Goal: Task Accomplishment & Management: Use online tool/utility

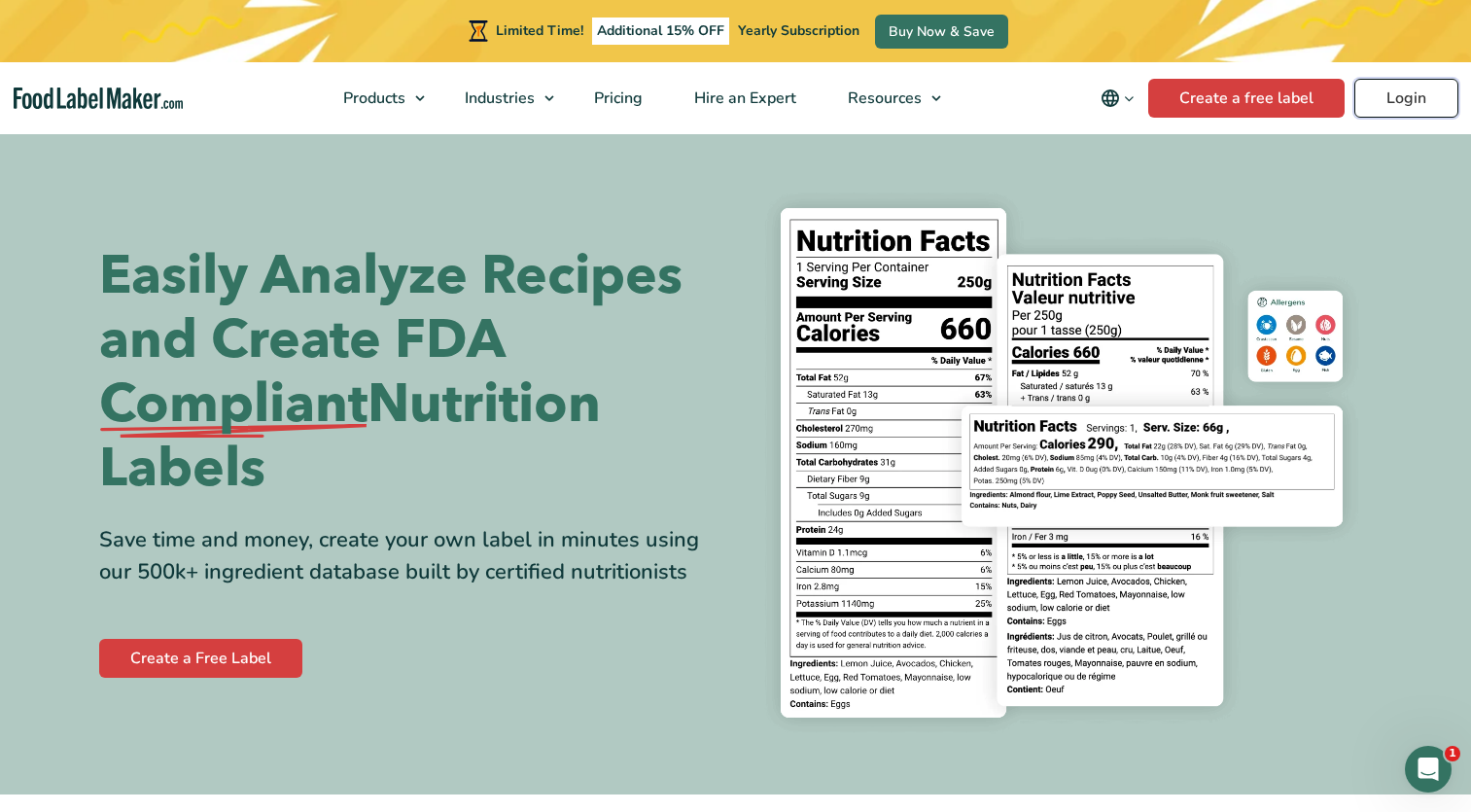
click at [1393, 94] on link "Login" at bounding box center [1407, 98] width 104 height 39
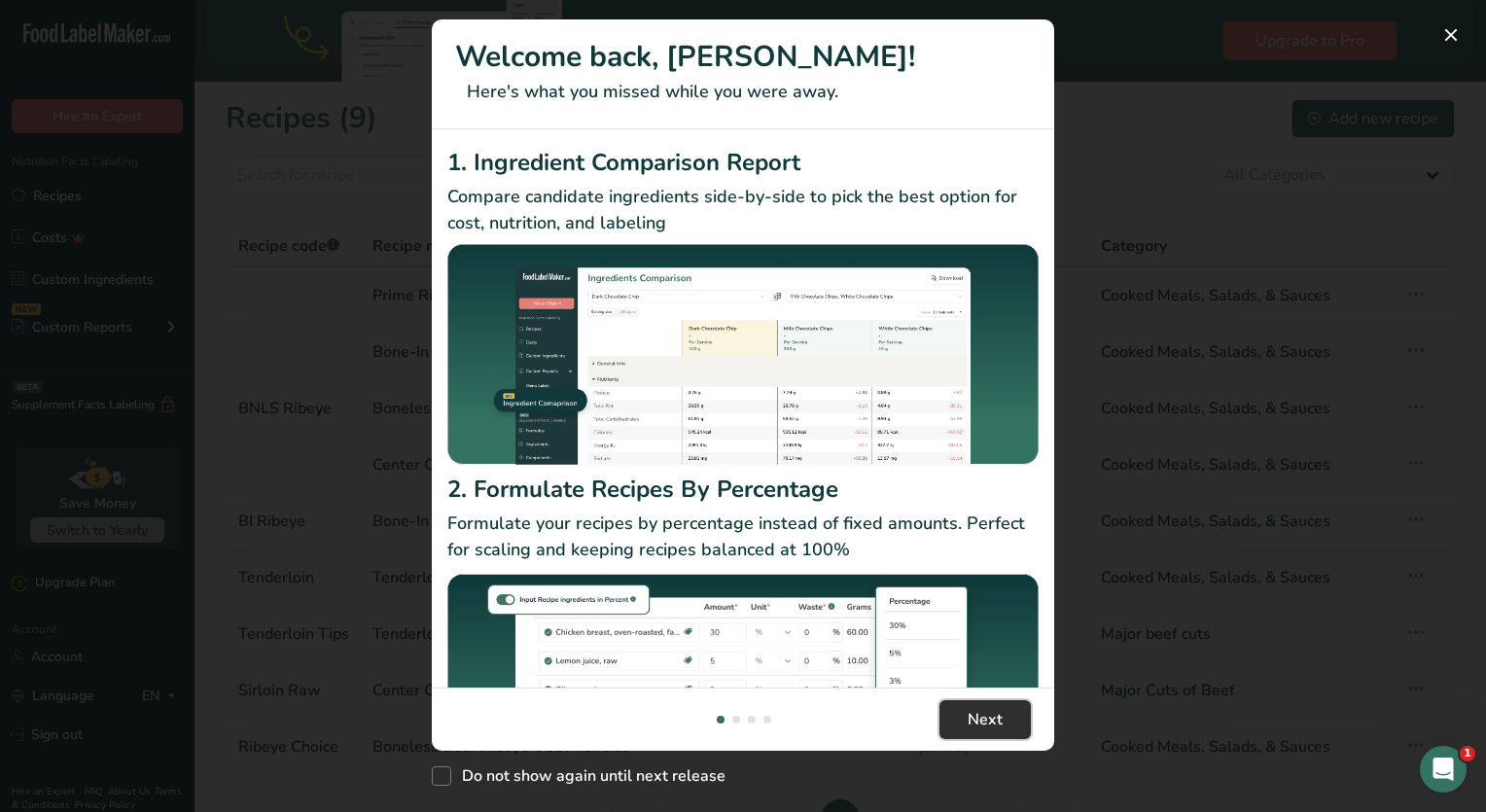
click at [992, 721] on span "Next" at bounding box center [986, 719] width 35 height 24
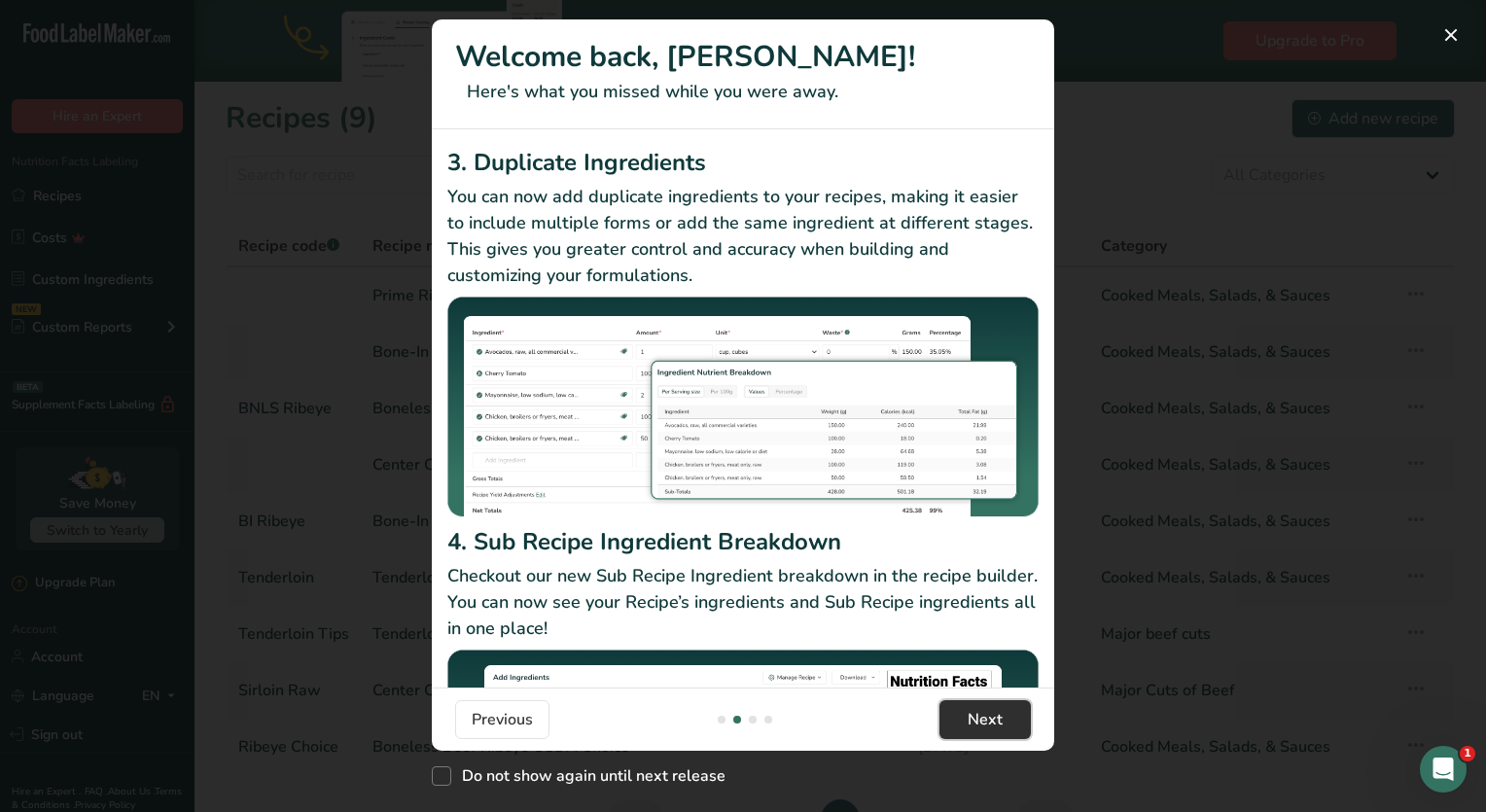
click at [992, 721] on span "Next" at bounding box center [986, 719] width 35 height 24
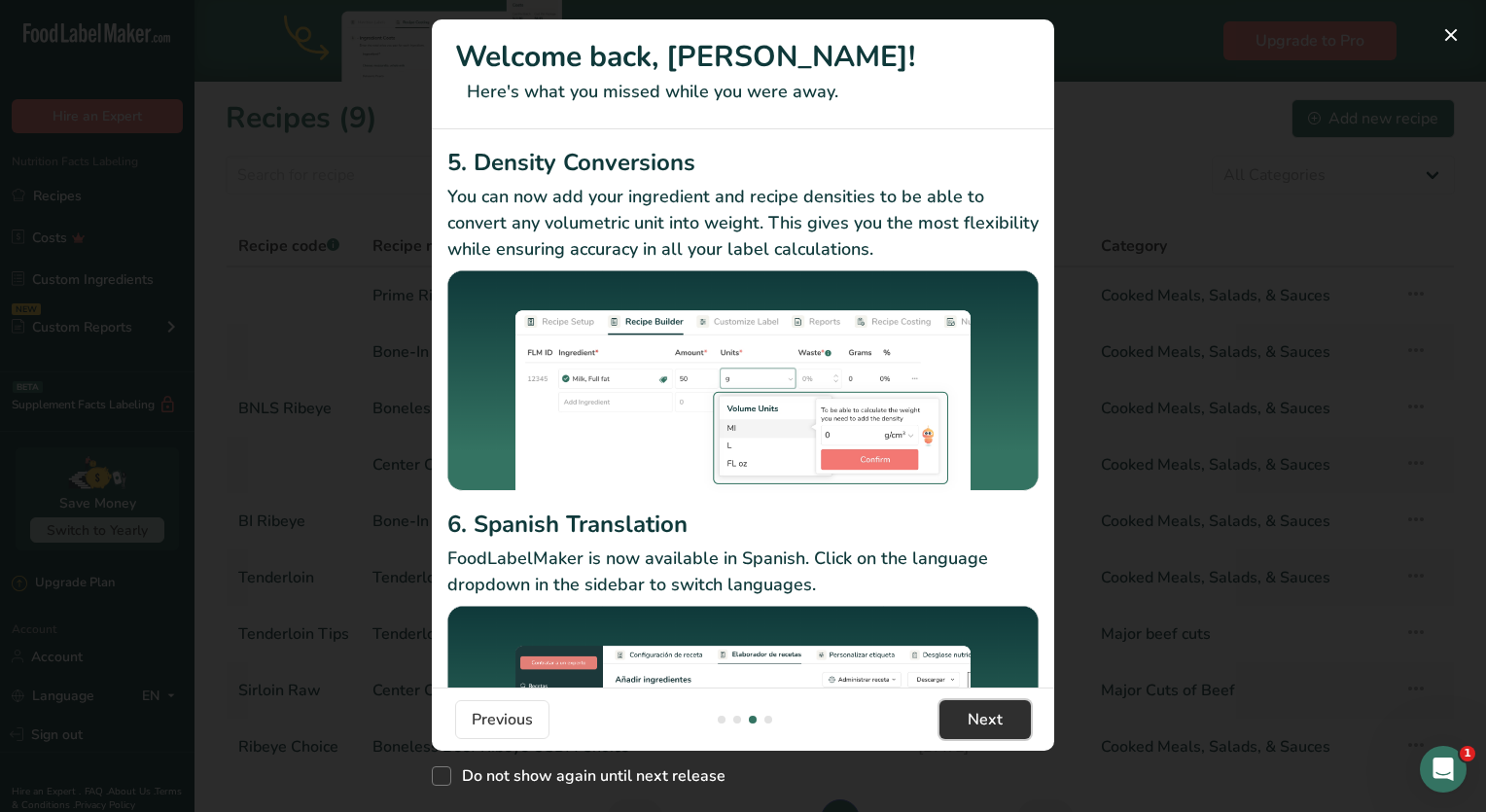
click at [994, 719] on span "Next" at bounding box center [986, 719] width 35 height 24
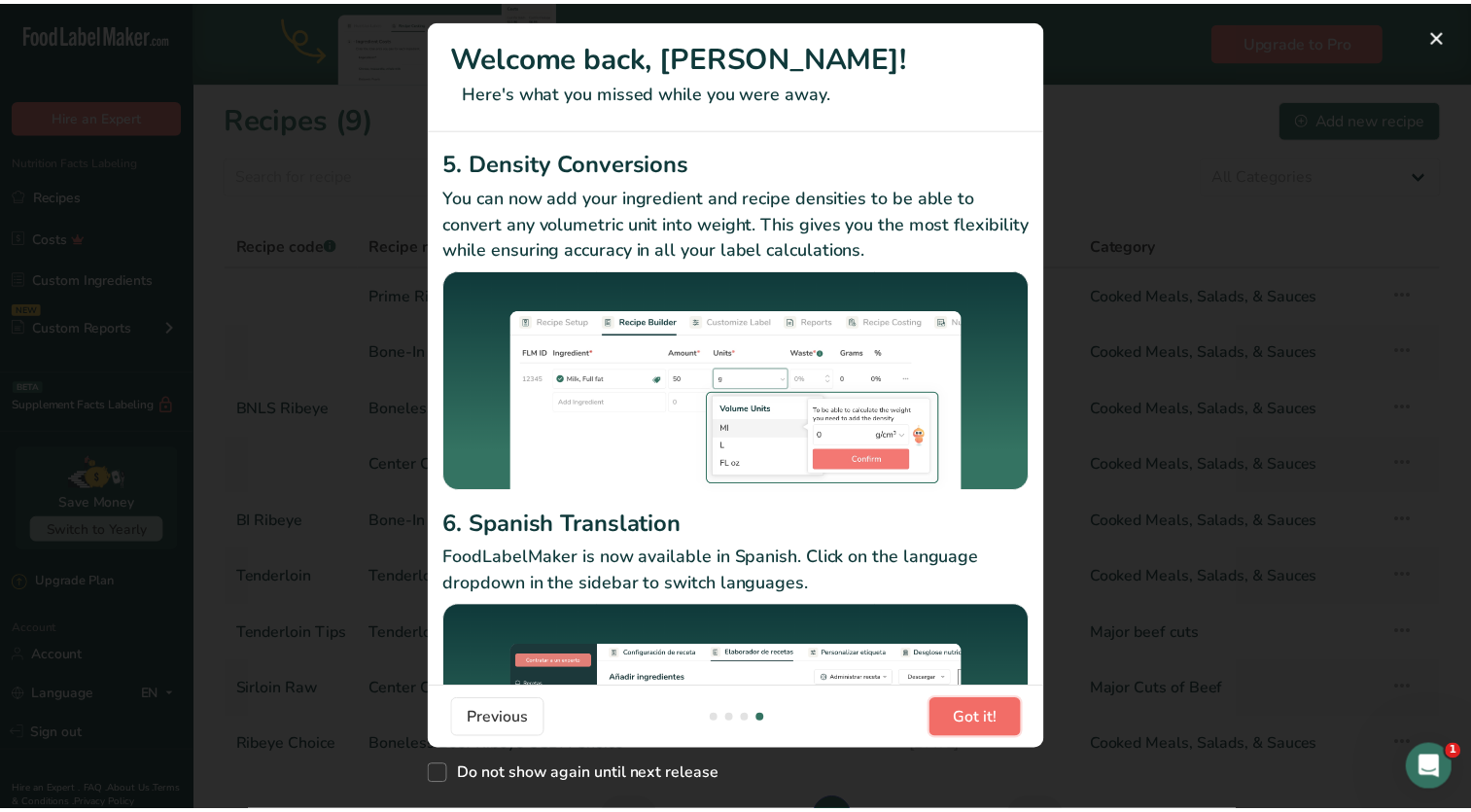
scroll to position [0, 1867]
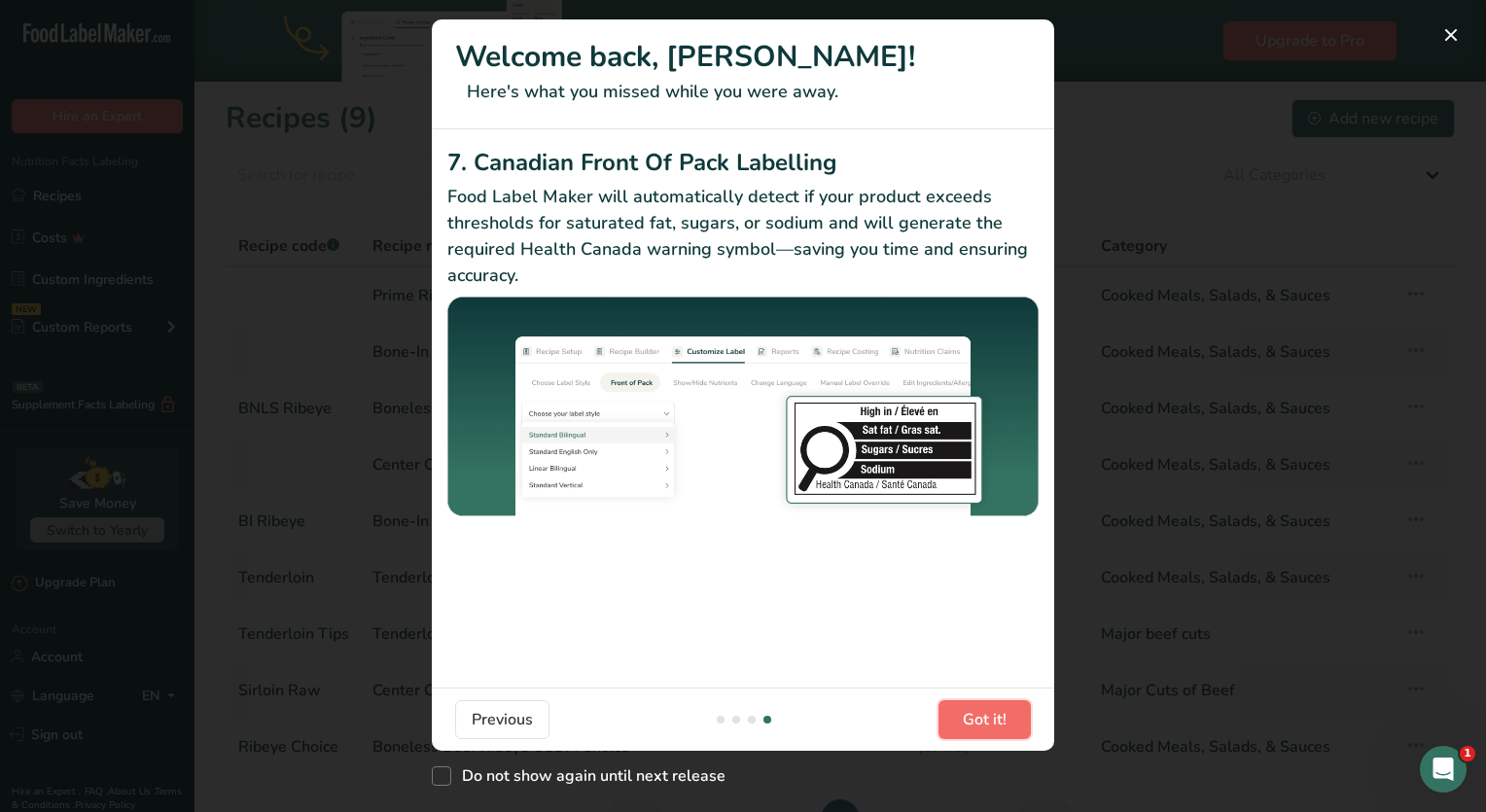
click at [1001, 722] on span "Got it!" at bounding box center [985, 719] width 43 height 24
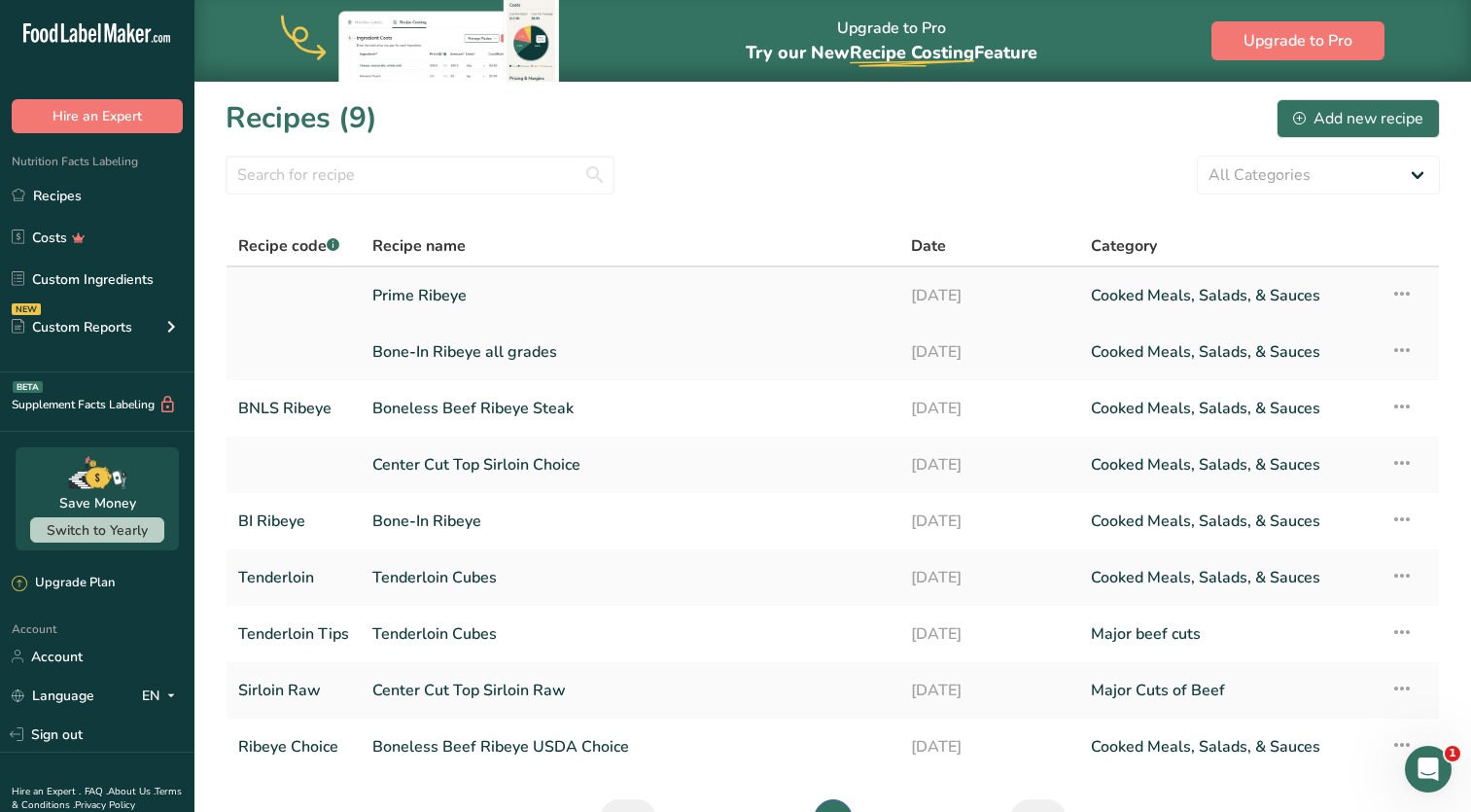
click at [416, 287] on link "Prime Ribeye" at bounding box center [629, 295] width 515 height 40
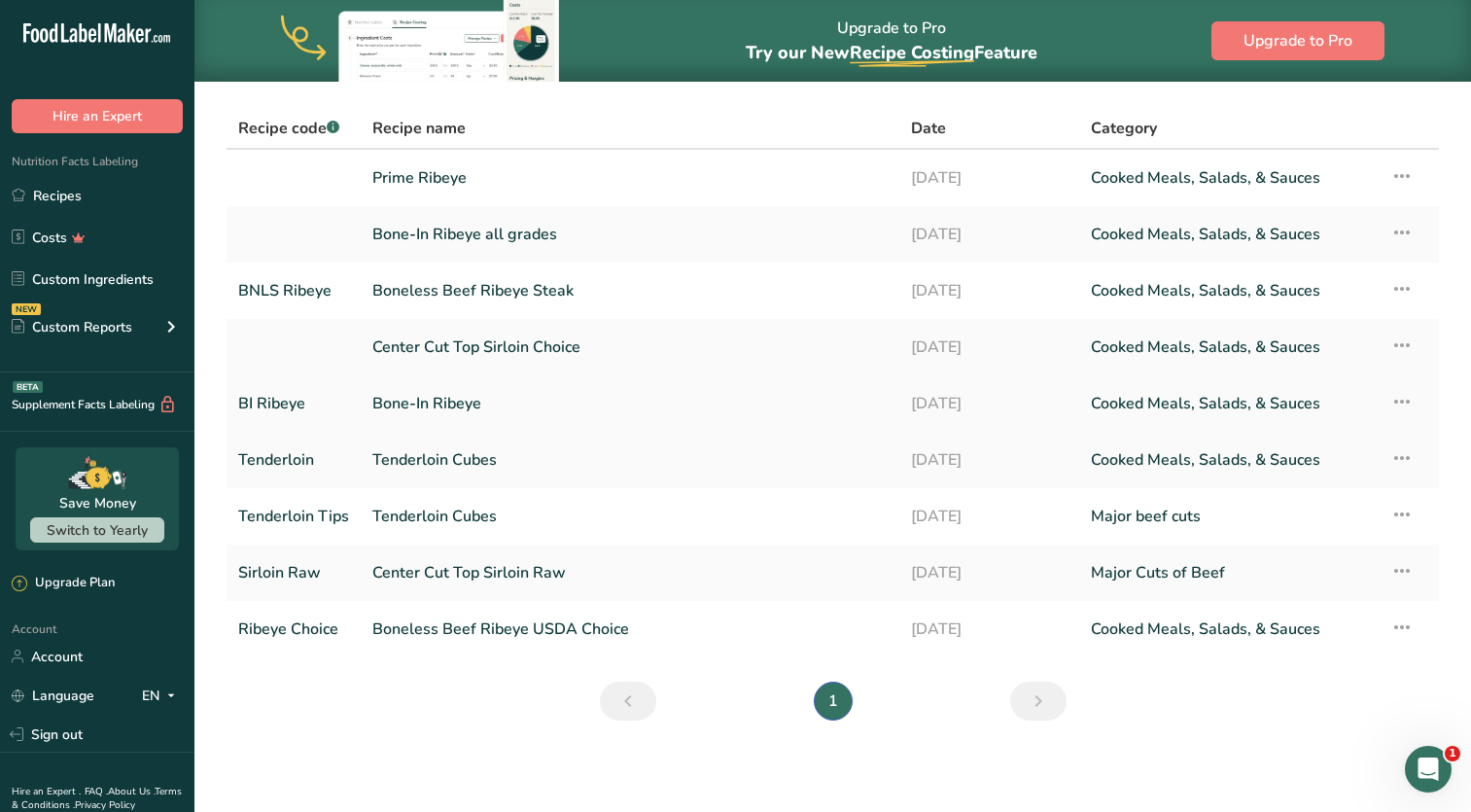
scroll to position [119, 0]
